Goal: Information Seeking & Learning: Learn about a topic

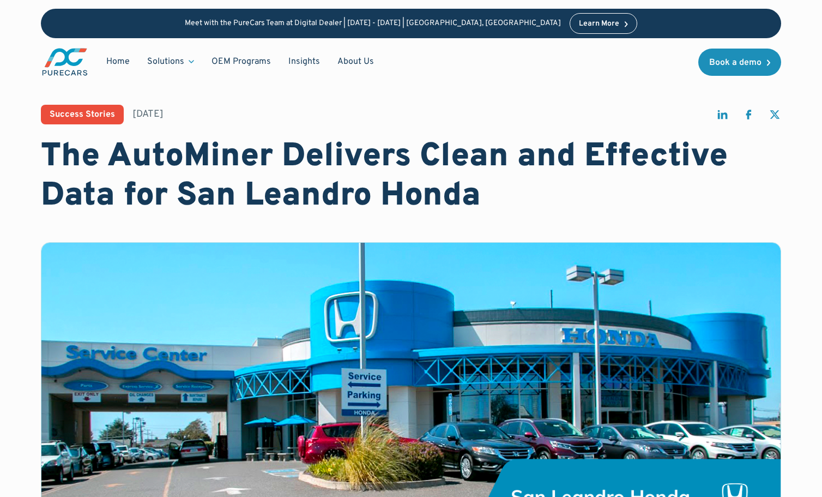
drag, startPoint x: 487, startPoint y: 473, endPoint x: 487, endPoint y: 466, distance: 6.6
drag, startPoint x: 487, startPoint y: 464, endPoint x: 480, endPoint y: 471, distance: 10.0
drag, startPoint x: 480, startPoint y: 471, endPoint x: 469, endPoint y: 492, distance: 22.9
click at [469, 492] on img at bounding box center [410, 390] width 739 height 295
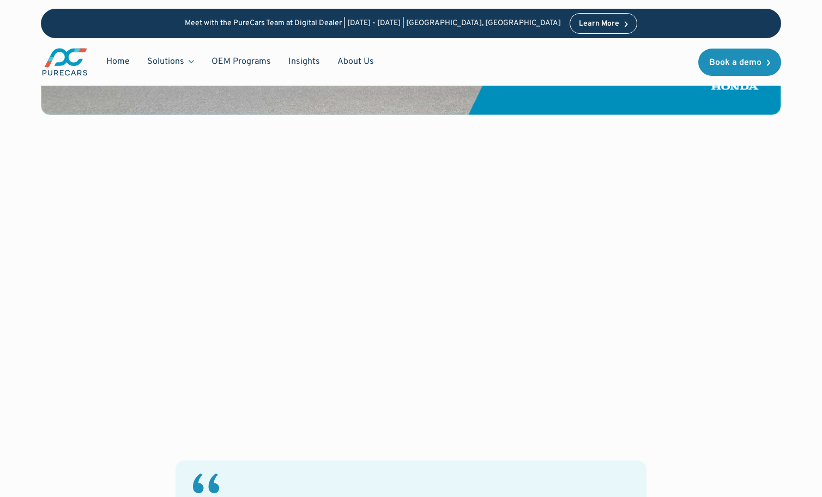
scroll to position [425, 0]
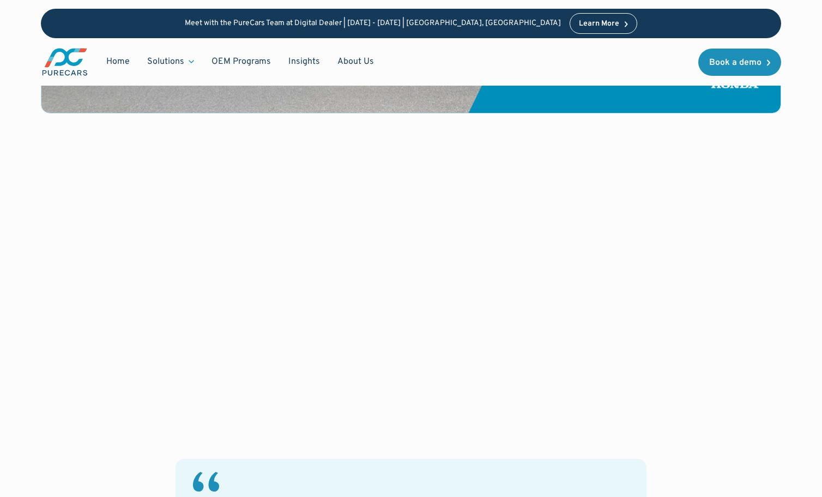
drag, startPoint x: 729, startPoint y: 270, endPoint x: 724, endPoint y: 285, distance: 15.3
drag, startPoint x: 724, startPoint y: 285, endPoint x: 688, endPoint y: 302, distance: 40.0
drag, startPoint x: 688, startPoint y: 302, endPoint x: 698, endPoint y: 301, distance: 9.9
drag, startPoint x: 698, startPoint y: 301, endPoint x: 675, endPoint y: 341, distance: 45.4
click at [675, 341] on div "‍ "The AutoMiner was able to clean up the data that we have. It was all over th…" at bounding box center [411, 412] width 740 height 511
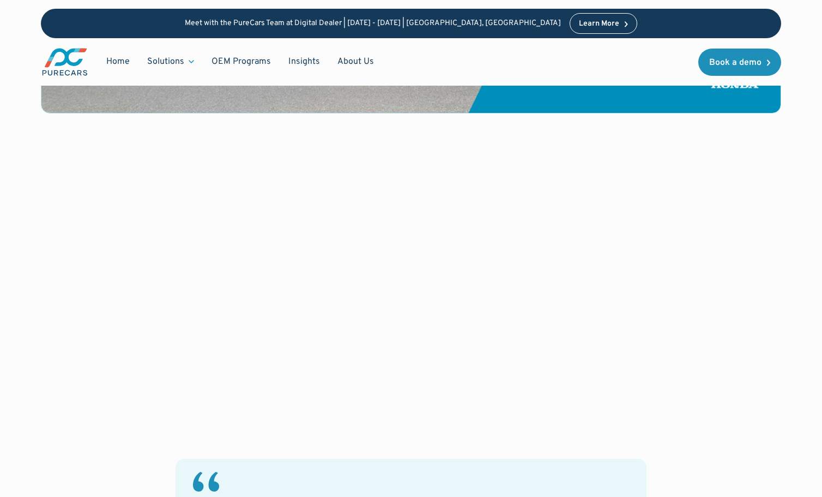
click at [675, 341] on div "‍ "The AutoMiner was able to clean up the data that we have. It was all over th…" at bounding box center [411, 412] width 740 height 511
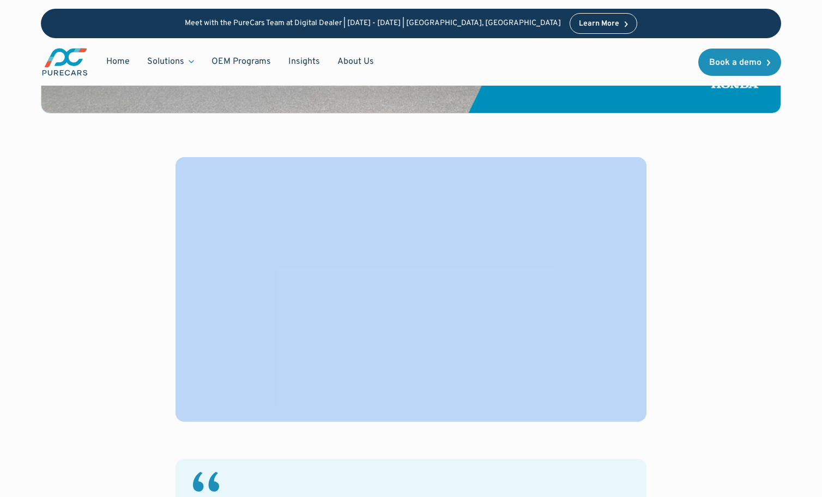
click at [675, 341] on div "‍ "The AutoMiner was able to clean up the data that we have. It was all over th…" at bounding box center [411, 412] width 740 height 511
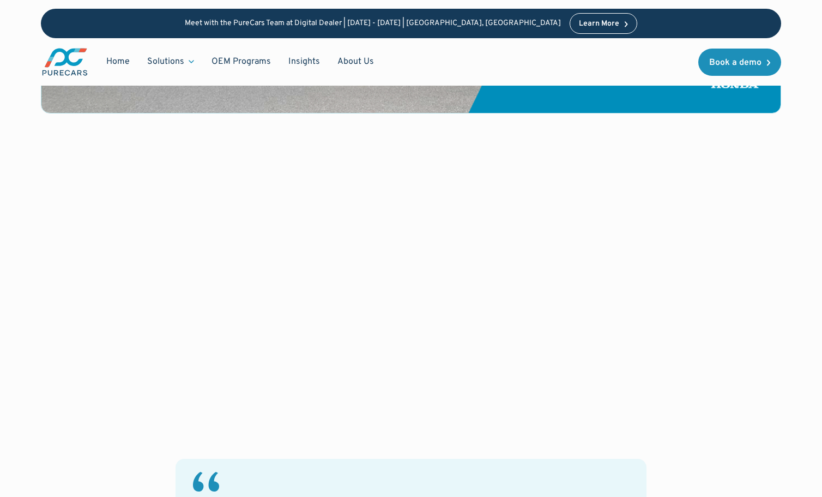
click at [675, 341] on div "‍ "The AutoMiner was able to clean up the data that we have. It was all over th…" at bounding box center [411, 412] width 740 height 511
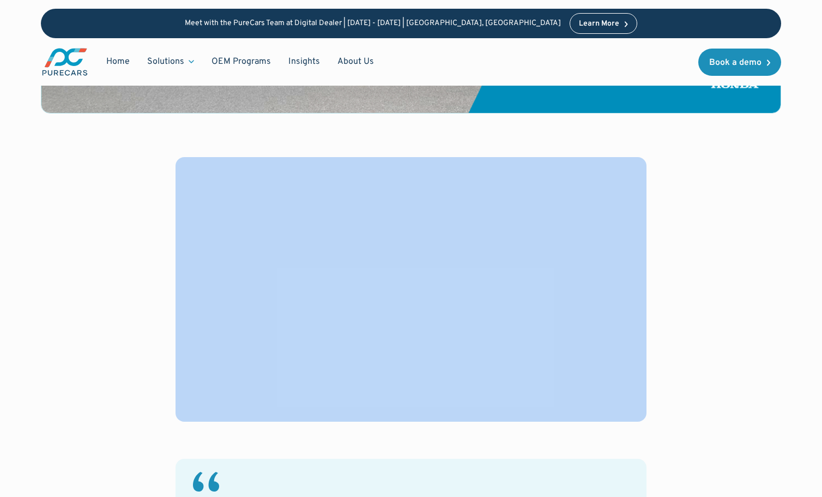
click at [675, 341] on div "‍ "The AutoMiner was able to clean up the data that we have. It was all over th…" at bounding box center [411, 412] width 740 height 511
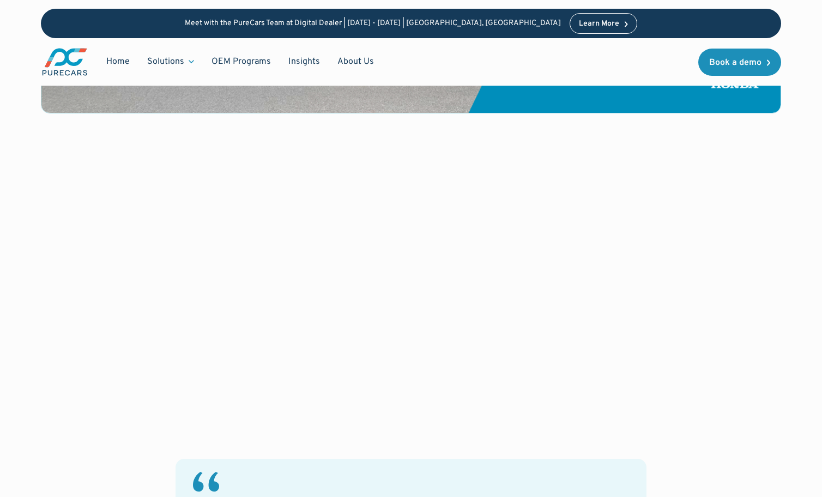
click at [675, 341] on div "‍ "The AutoMiner was able to clean up the data that we have. It was all over th…" at bounding box center [411, 412] width 740 height 511
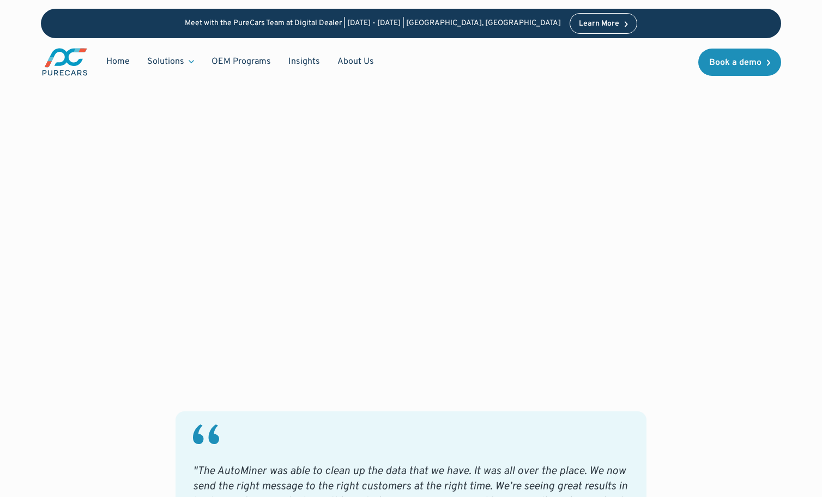
scroll to position [479, 0]
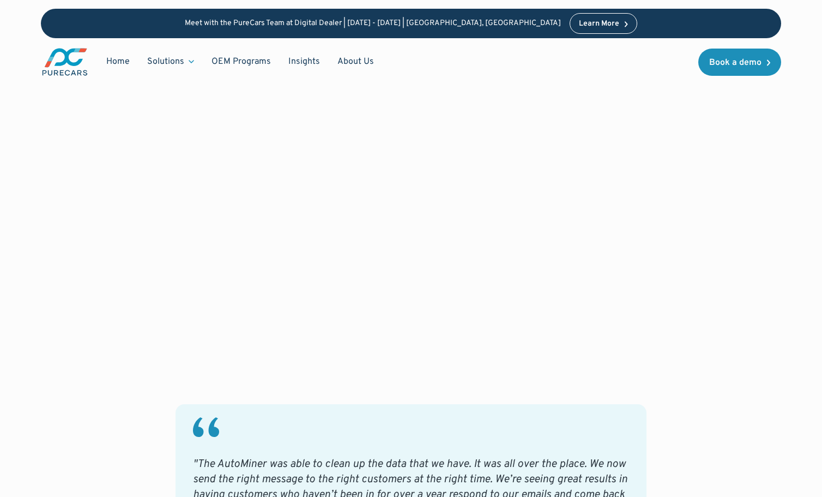
click at [675, 341] on div "‍ "The AutoMiner was able to clean up the data that we have. It was all over th…" at bounding box center [411, 357] width 740 height 511
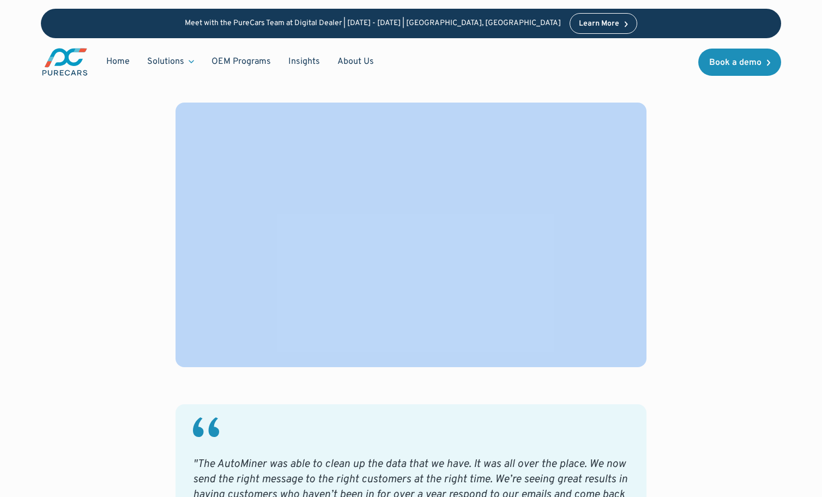
click at [675, 341] on div "‍ "The AutoMiner was able to clean up the data that we have. It was all over th…" at bounding box center [411, 357] width 740 height 511
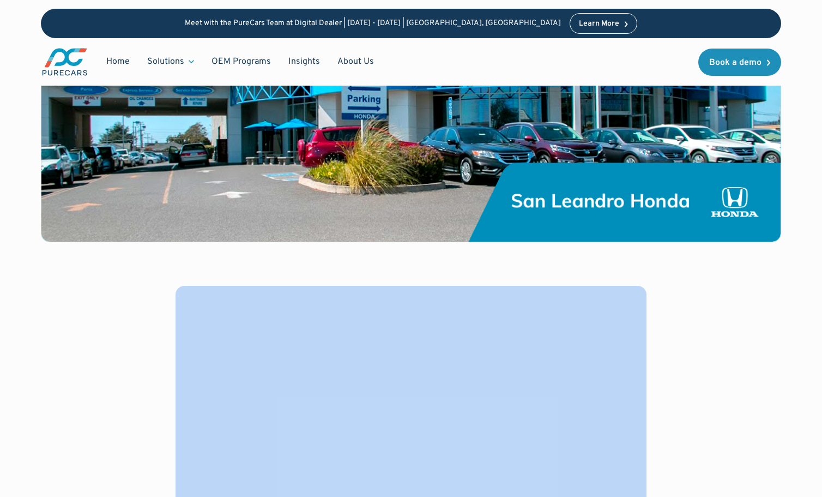
scroll to position [316, 0]
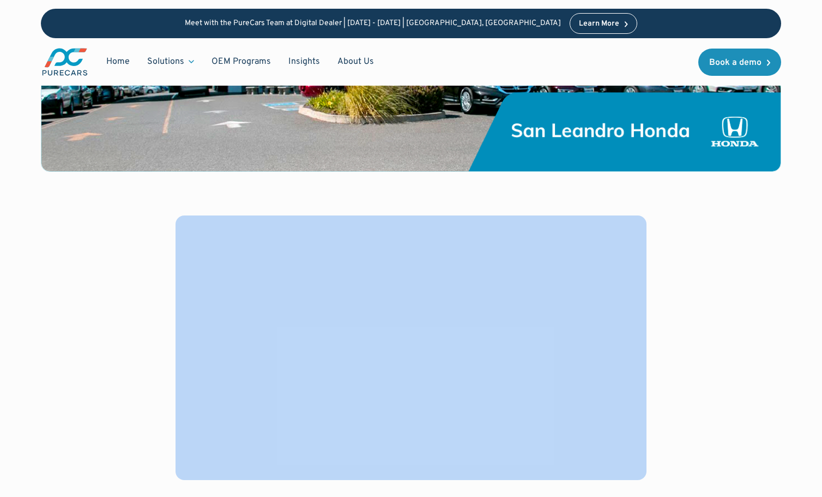
click at [675, 341] on div "‍ "The AutoMiner was able to clean up the data that we have. It was all over th…" at bounding box center [411, 470] width 740 height 511
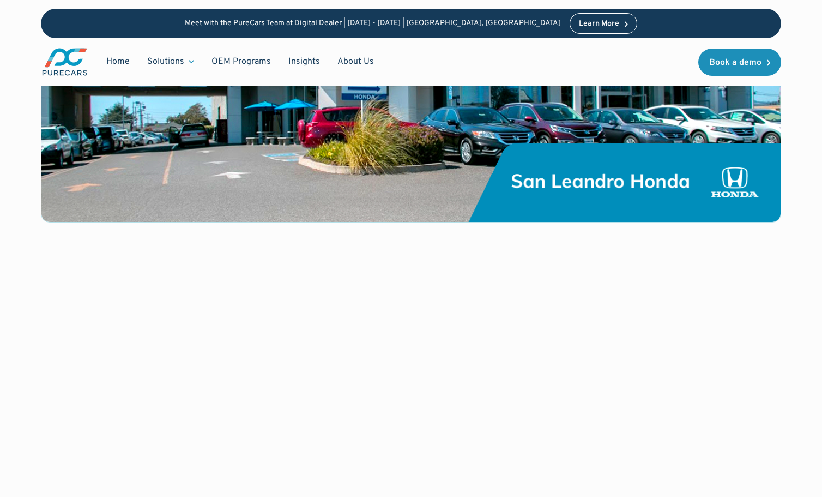
drag, startPoint x: 675, startPoint y: 341, endPoint x: 669, endPoint y: 328, distance: 13.9
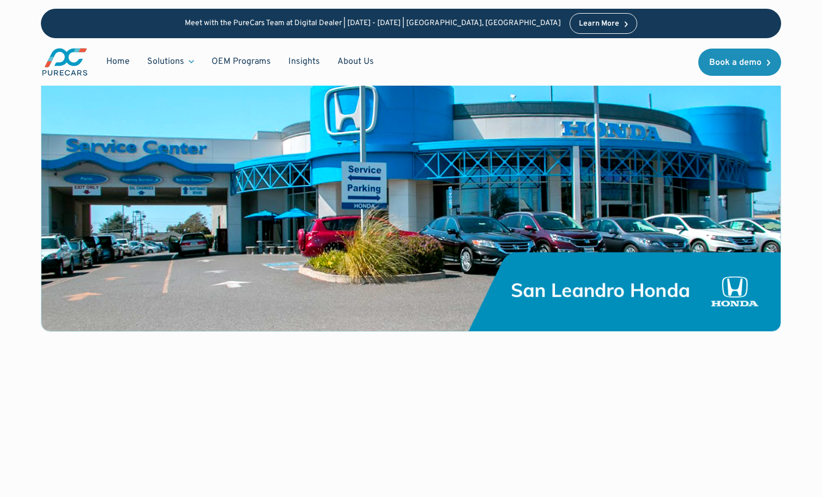
scroll to position [261, 0]
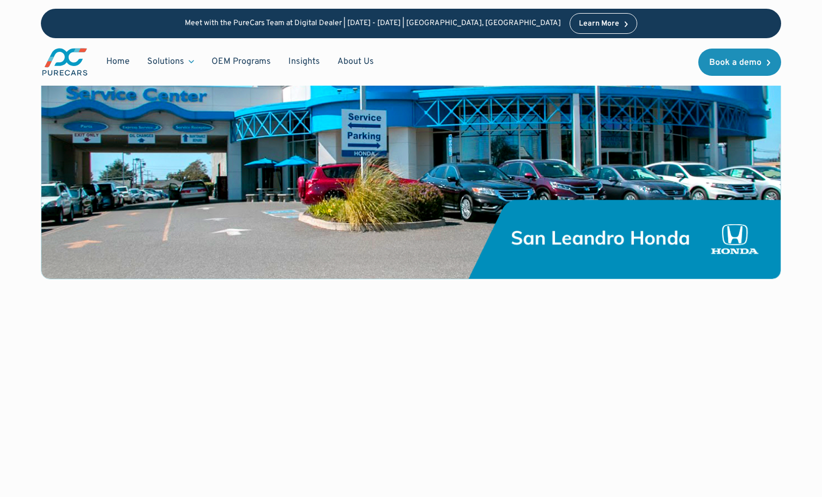
click at [669, 328] on div "Success Stories [DATE] The AutoMiner Delivers Clean and Effective Data for San …" at bounding box center [411, 340] width 740 height 988
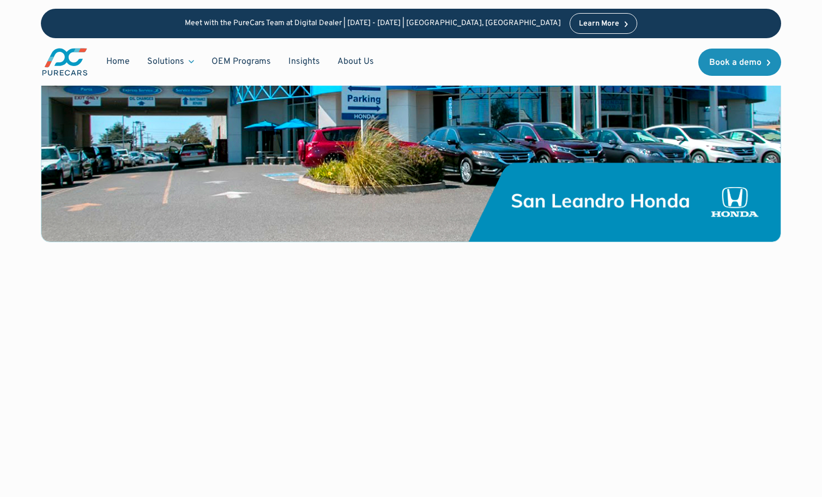
scroll to position [316, 0]
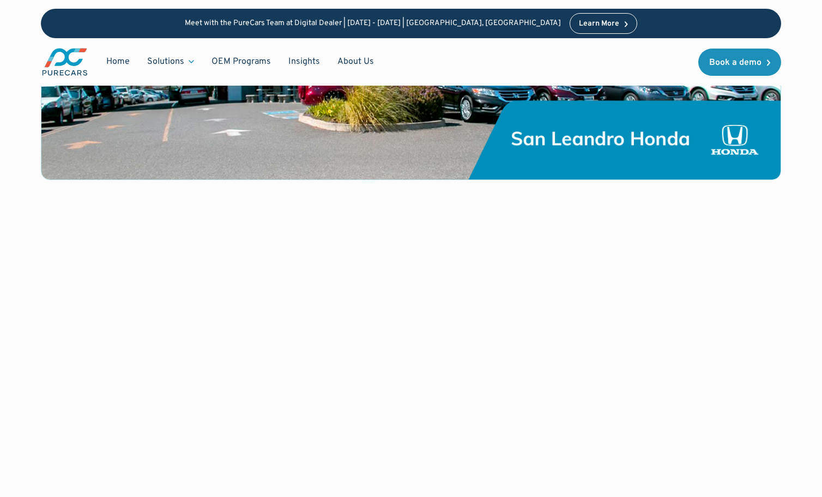
scroll to position [261, 0]
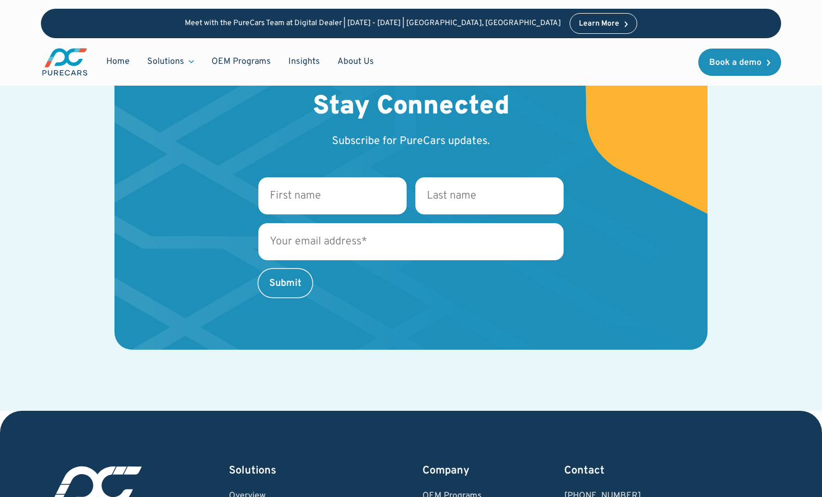
scroll to position [1624, 0]
